Goal: Transaction & Acquisition: Purchase product/service

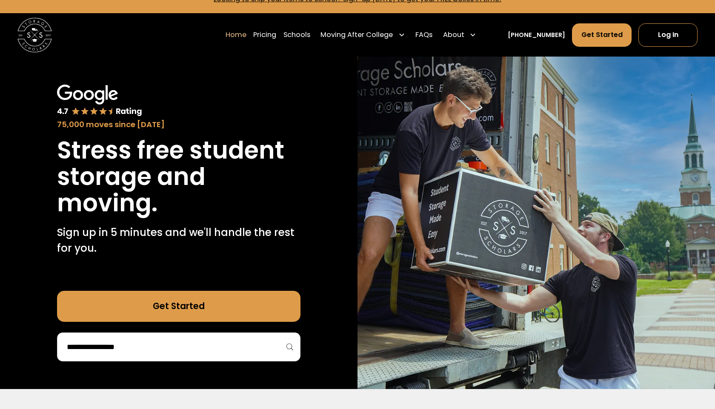
scroll to position [15, 0]
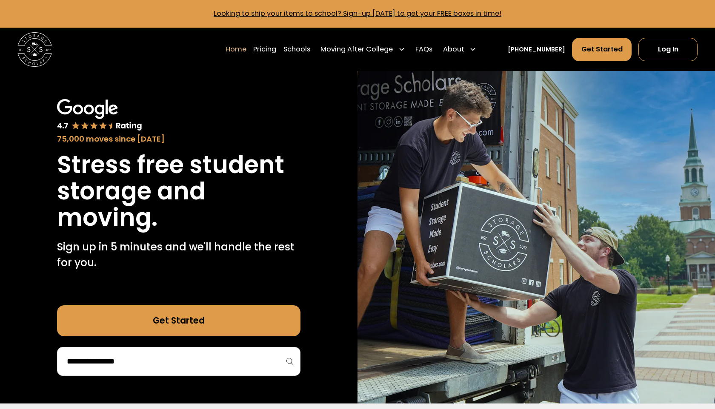
click at [171, 361] on input "search" at bounding box center [178, 361] width 225 height 14
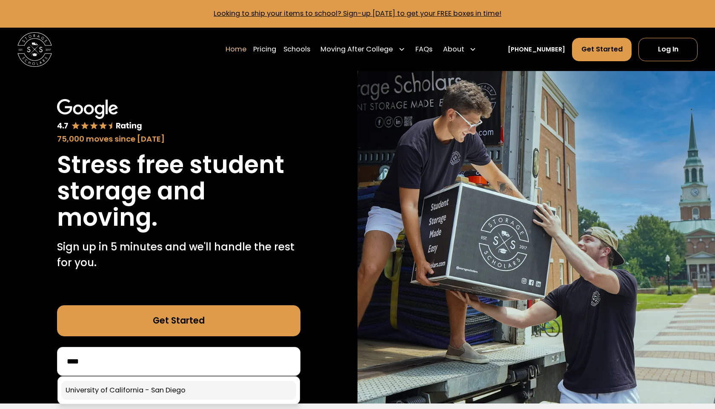
scroll to position [21, 0]
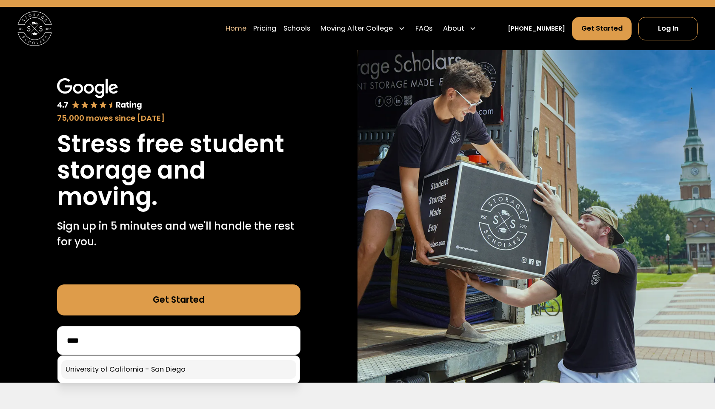
type input "****"
click at [184, 362] on link at bounding box center [178, 369] width 235 height 19
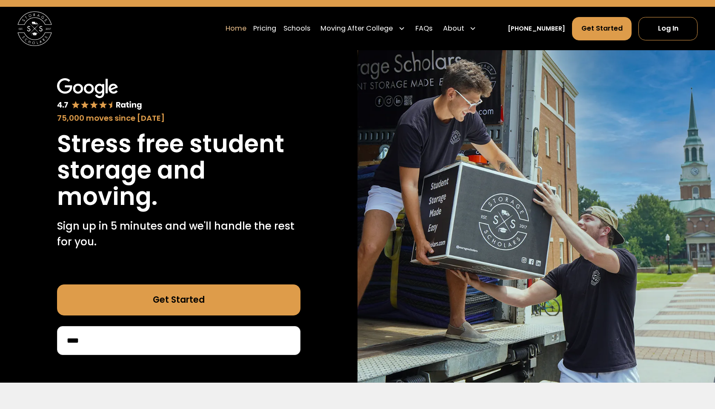
click at [222, 300] on link "Get Started" at bounding box center [178, 300] width 243 height 31
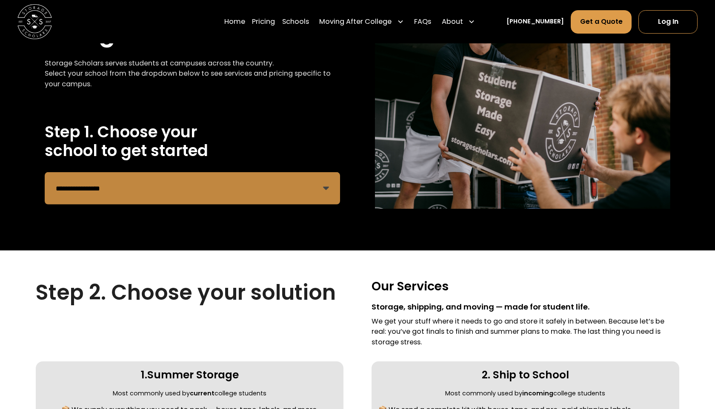
scroll to position [289, 0]
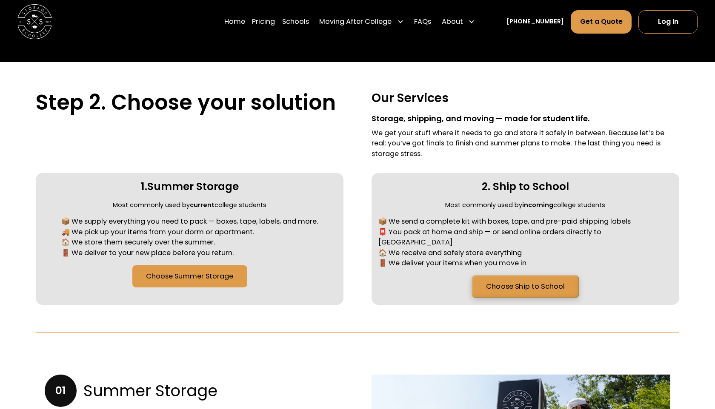
click at [505, 278] on link "Choose Ship to School" at bounding box center [524, 287] width 107 height 23
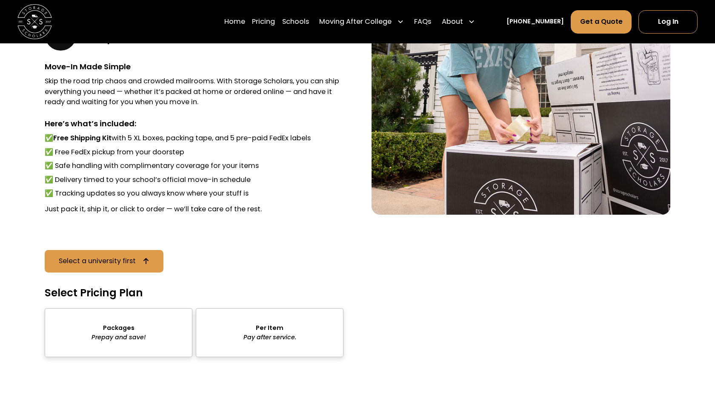
scroll to position [1167, 0]
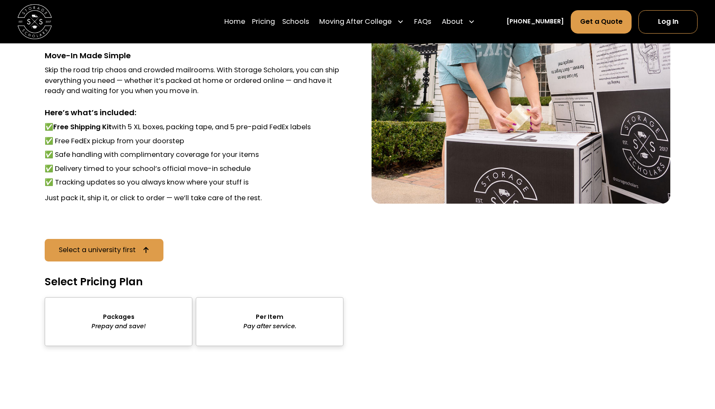
click at [146, 309] on div "sts" at bounding box center [119, 321] width 148 height 49
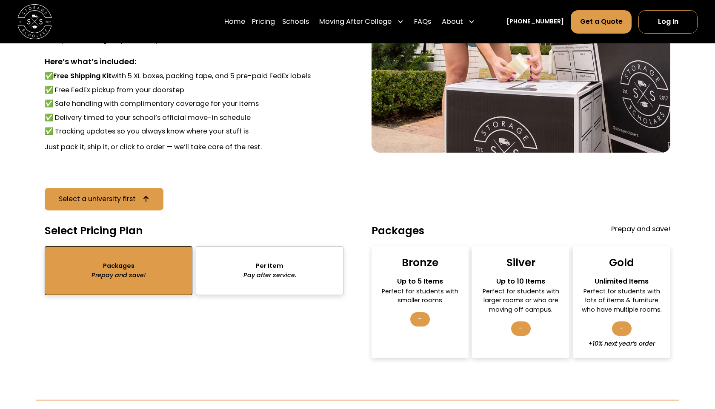
scroll to position [1220, 0]
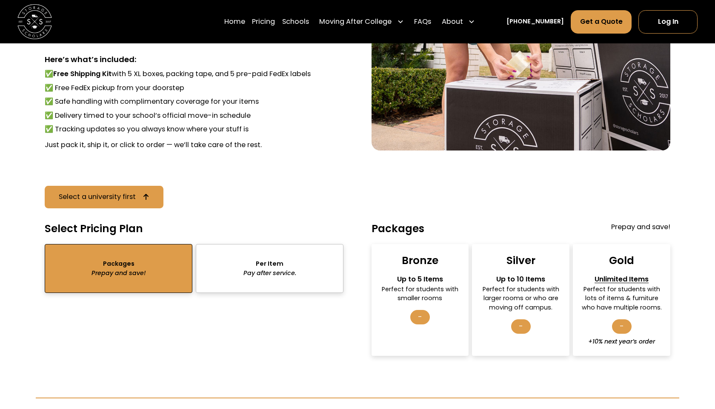
click at [519, 320] on div "-" at bounding box center [521, 327] width 20 height 14
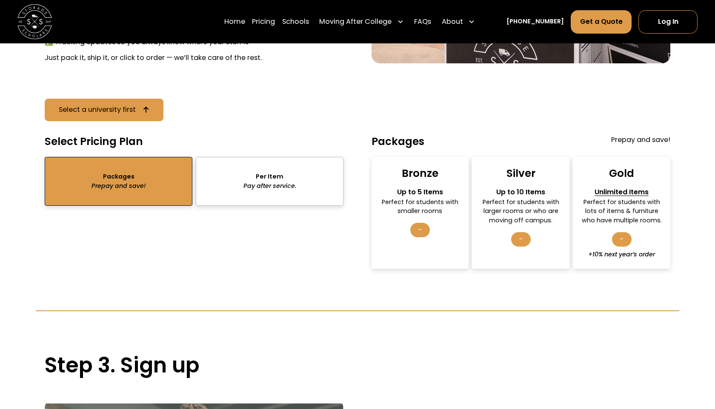
scroll to position [1310, 0]
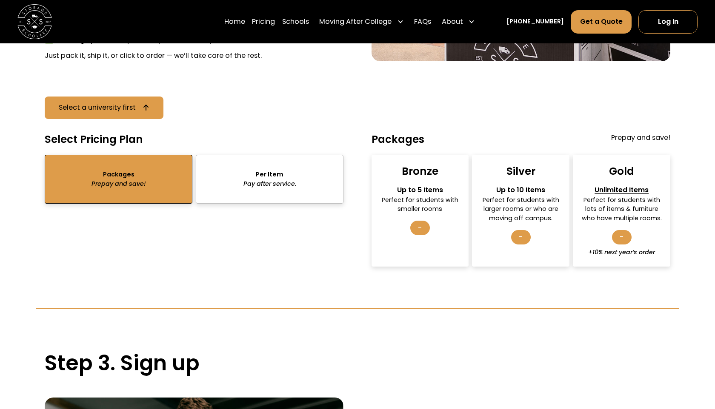
click at [422, 221] on div "-" at bounding box center [420, 228] width 20 height 14
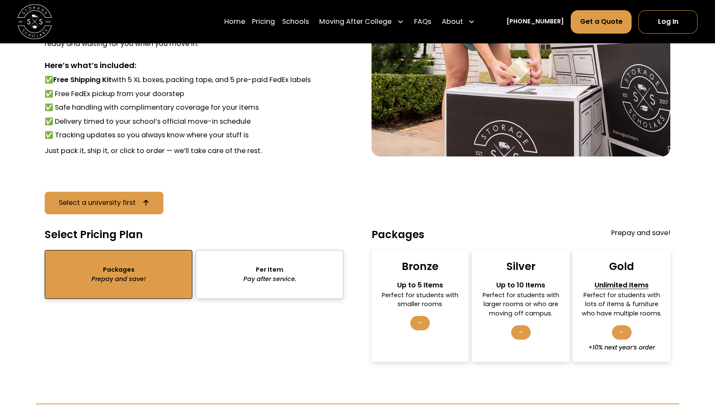
scroll to position [1220, 0]
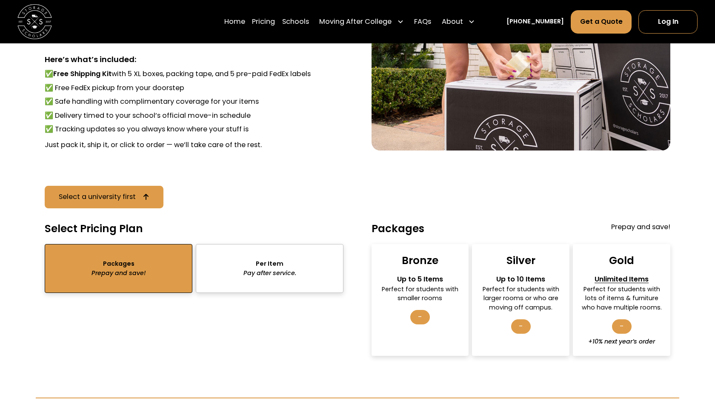
click at [420, 310] on div "-" at bounding box center [420, 317] width 20 height 14
click at [296, 251] on div "sts" at bounding box center [270, 268] width 148 height 49
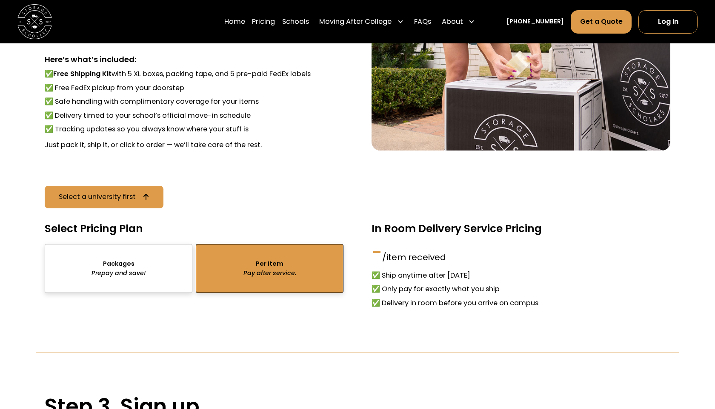
click at [140, 257] on div "sts" at bounding box center [119, 268] width 148 height 49
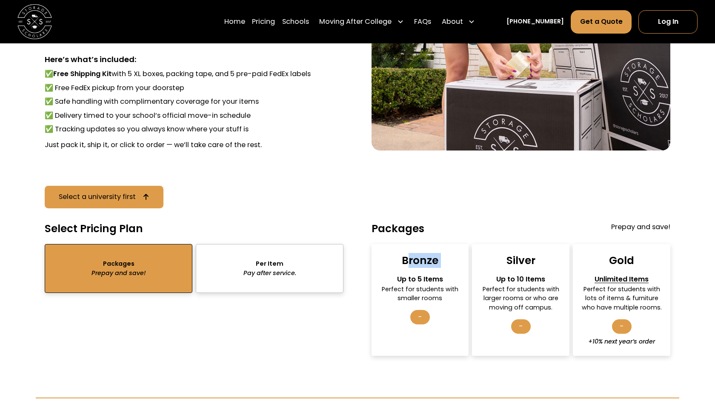
drag, startPoint x: 407, startPoint y: 253, endPoint x: 452, endPoint y: 253, distance: 45.1
click at [453, 254] on div "Bronze Up to 5 Items Perfect for students with smaller rooms -" at bounding box center [419, 300] width 97 height 112
click at [452, 253] on div "Bronze Up to 5 Items Perfect for students with smaller rooms -" at bounding box center [419, 300] width 97 height 112
click at [588, 27] on link "Get a Quote" at bounding box center [601, 21] width 61 height 23
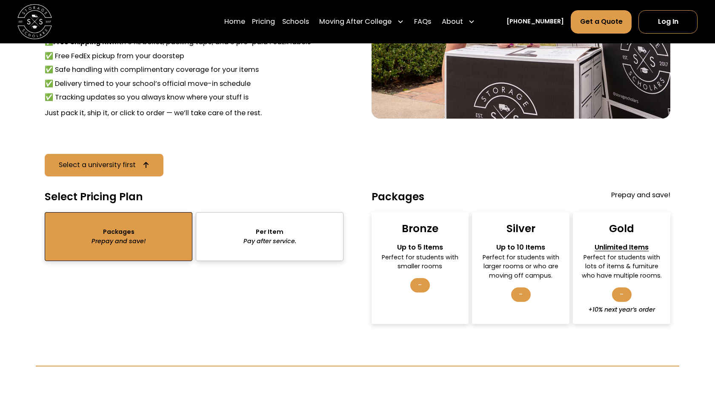
scroll to position [1254, 0]
